Goal: Task Accomplishment & Management: Manage account settings

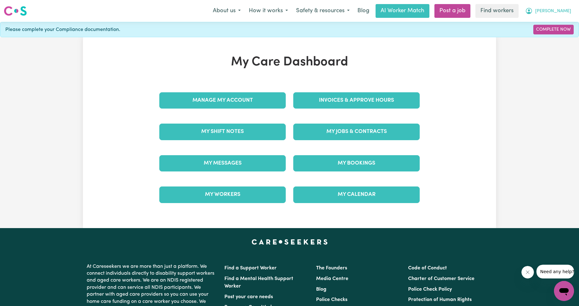
click at [568, 10] on span "[PERSON_NAME]" at bounding box center [553, 11] width 36 height 7
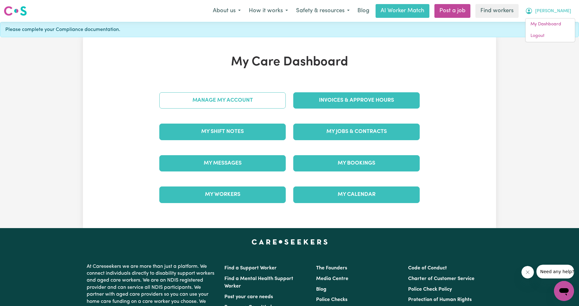
click at [269, 99] on link "Manage My Account" at bounding box center [222, 100] width 126 height 16
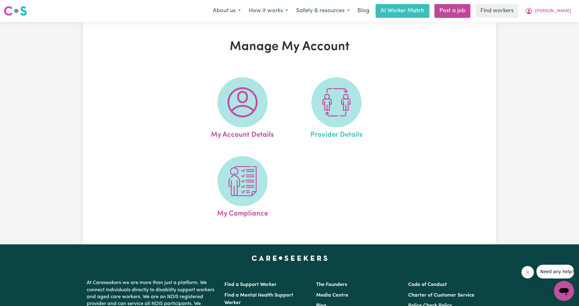
click at [304, 106] on link "Provider Details" at bounding box center [336, 108] width 90 height 63
select select "AGED_HOME_CARE"
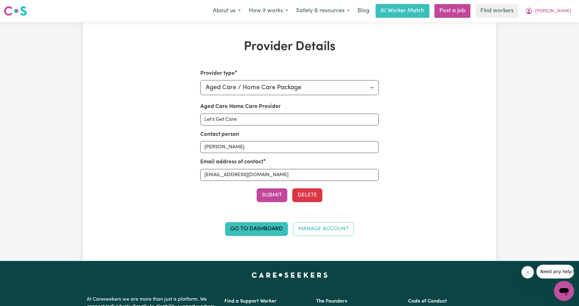
click at [315, 107] on div "Aged Care Home Care Provider Let's Get Care" at bounding box center [289, 114] width 179 height 23
click at [265, 175] on input "[EMAIL_ADDRESS][DOMAIN_NAME]" at bounding box center [289, 175] width 179 height 12
paste input "[EMAIL_ADDRESS][DOMAIN_NAME]"
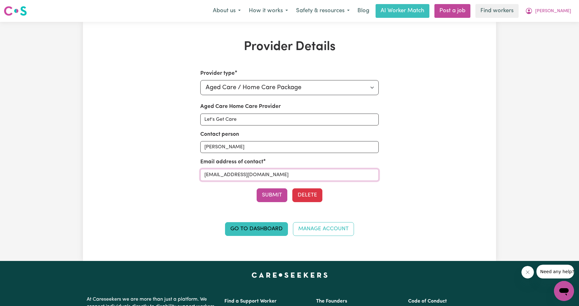
type input "[EMAIL_ADDRESS][DOMAIN_NAME]"
click at [257, 133] on div "Contact person [PERSON_NAME]" at bounding box center [289, 142] width 179 height 23
click at [258, 117] on input "Let's Get Care" at bounding box center [289, 120] width 179 height 12
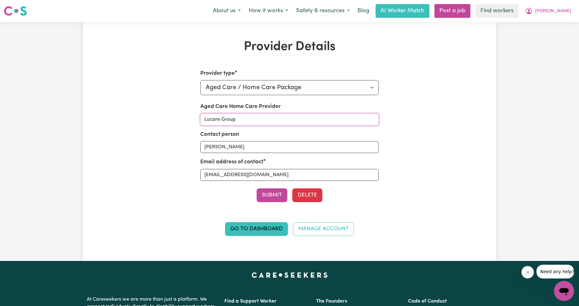
type input "Lucare Group"
click at [263, 197] on button "Submit" at bounding box center [272, 195] width 31 height 14
click at [570, 4] on div "About us How it works Safety & resources Blog AI Worker Match Post a job Find w…" at bounding box center [392, 11] width 367 height 14
click at [566, 13] on span "[PERSON_NAME]" at bounding box center [553, 11] width 36 height 7
drag, startPoint x: 543, startPoint y: 43, endPoint x: 546, endPoint y: 40, distance: 4.2
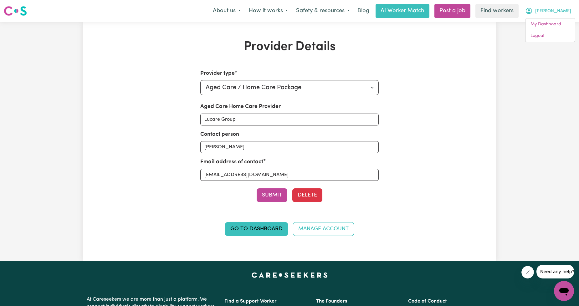
click at [543, 43] on div "Provider Details Provider type Select your provider type... Privately Aged Care…" at bounding box center [289, 141] width 579 height 239
click at [565, 8] on span "[PERSON_NAME]" at bounding box center [553, 11] width 36 height 7
click at [550, 32] on link "Logout" at bounding box center [550, 36] width 49 height 12
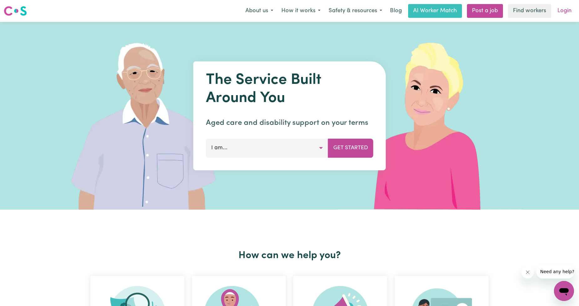
click at [566, 11] on link "Login" at bounding box center [565, 11] width 22 height 14
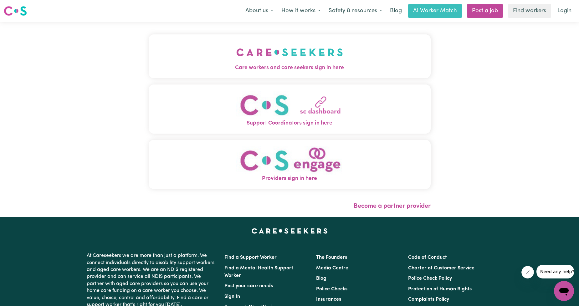
click at [305, 53] on div "Care workers and care seekers sign in here Support Coordinators sign in here Pr…" at bounding box center [290, 119] width 290 height 195
click at [304, 53] on img "Care workers and care seekers sign in here" at bounding box center [289, 52] width 107 height 23
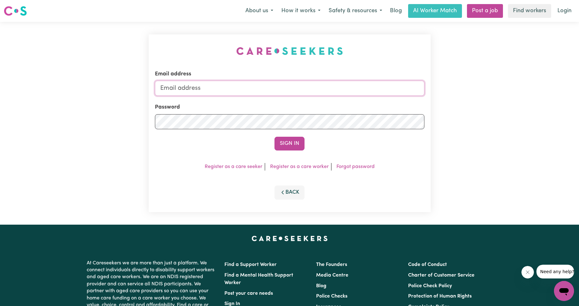
click at [264, 85] on input "Email address" at bounding box center [290, 88] width 270 height 15
drag, startPoint x: 193, startPoint y: 92, endPoint x: 389, endPoint y: 99, distance: 196.1
click at [384, 101] on form "Email address [EMAIL_ADDRESS][PERSON_NAME][DOMAIN_NAME] Password Sign In" at bounding box center [290, 110] width 270 height 80
drag, startPoint x: 346, startPoint y: 89, endPoint x: 302, endPoint y: 88, distance: 43.5
click at [302, 88] on input "[EMAIL_ADDRESS][DOMAIN_NAME])-" at bounding box center [290, 88] width 270 height 15
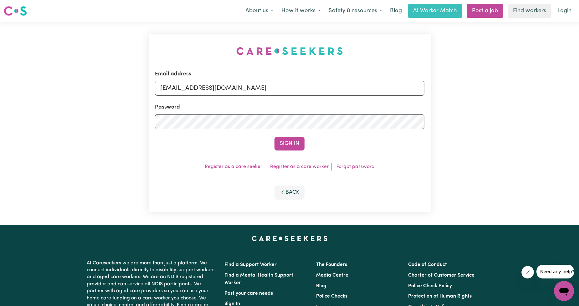
drag, startPoint x: 311, startPoint y: 94, endPoint x: 192, endPoint y: 91, distance: 119.6
click at [192, 91] on input "[EMAIL_ADDRESS][DOMAIN_NAME]" at bounding box center [290, 88] width 270 height 15
type input "[EMAIL_ADDRESS][DOMAIN_NAME]"
click at [293, 143] on button "Sign In" at bounding box center [290, 144] width 30 height 14
